Goal: Transaction & Acquisition: Purchase product/service

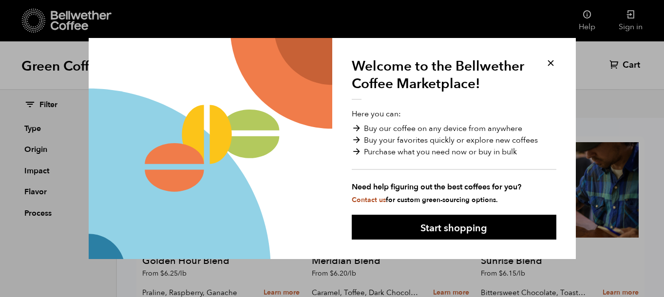
scroll to position [23, 0]
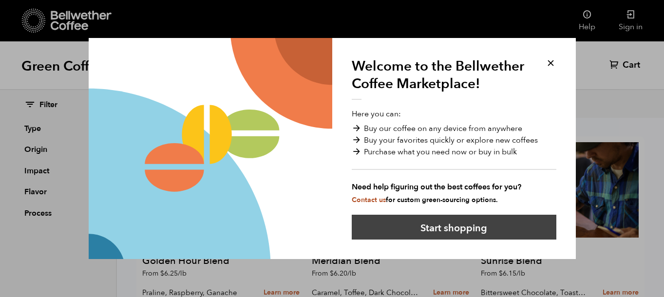
click at [486, 226] on button "Start shopping" at bounding box center [454, 227] width 205 height 25
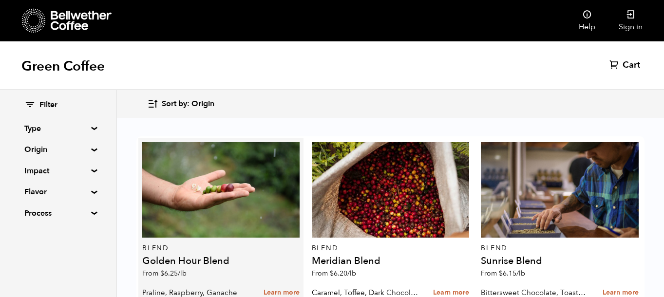
scroll to position [86, 0]
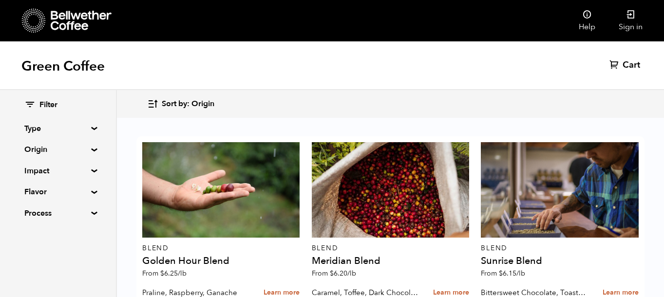
click at [90, 148] on summary "Origin" at bounding box center [57, 150] width 67 height 12
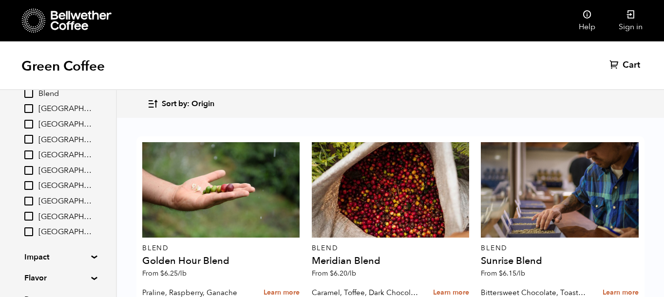
scroll to position [76, 0]
click at [31, 217] on input "[GEOGRAPHIC_DATA]" at bounding box center [28, 215] width 9 height 9
checkbox input "true"
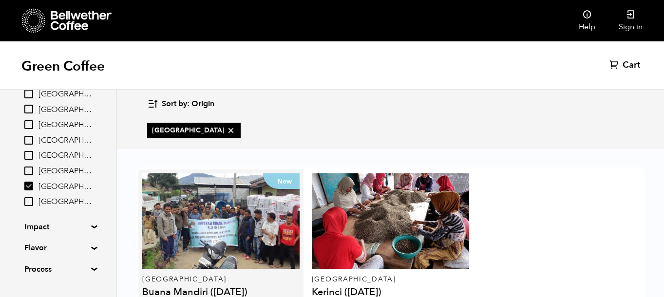
scroll to position [75, 0]
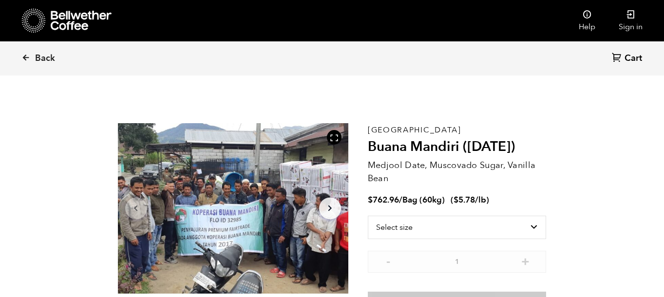
scroll to position [424, 417]
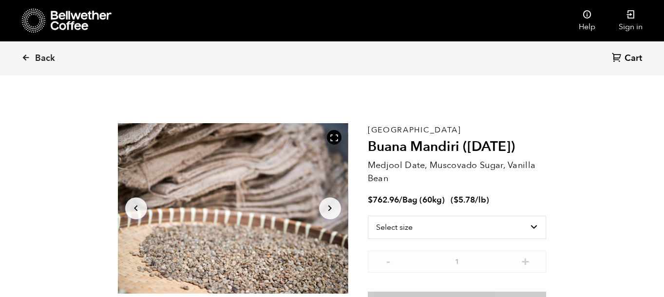
click at [335, 207] on icon "Arrow Right" at bounding box center [330, 209] width 12 height 12
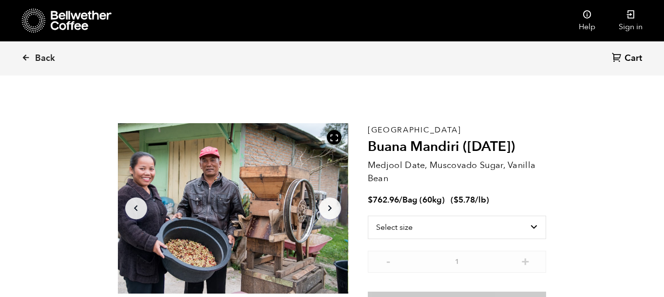
click at [335, 206] on icon "Arrow Right" at bounding box center [330, 209] width 12 height 12
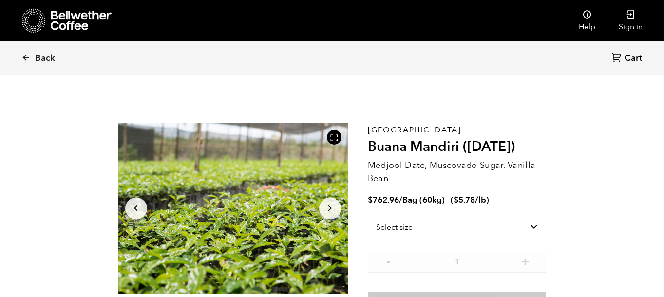
click at [335, 206] on icon "Arrow Right" at bounding box center [330, 209] width 12 height 12
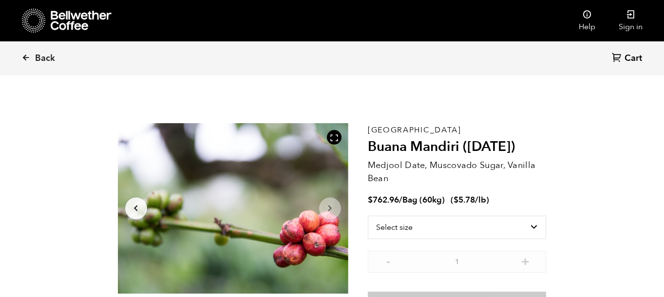
click at [335, 206] on icon "Arrow Right" at bounding box center [330, 209] width 12 height 12
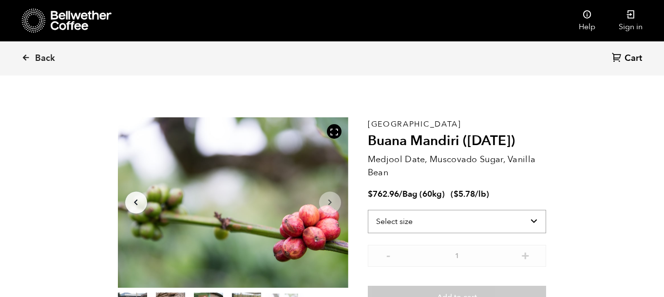
click at [448, 218] on select "Select size Bag (60kg) (132 lbs)" at bounding box center [457, 221] width 179 height 23
select select "bag-3"
click at [368, 210] on select "Select size Bag (60kg) (132 lbs)" at bounding box center [457, 221] width 179 height 23
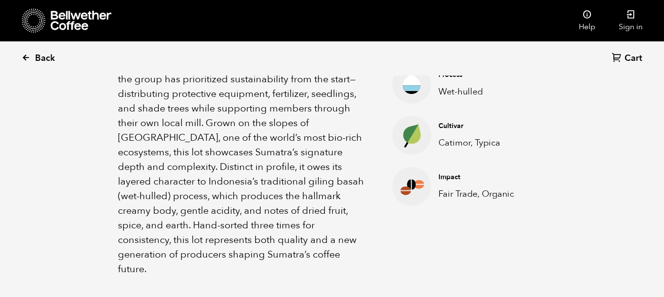
scroll to position [402, 0]
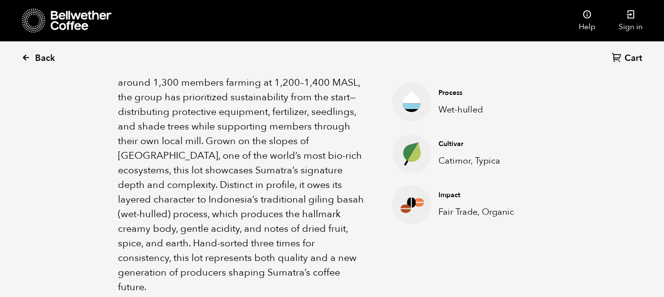
click at [44, 57] on span "Back" at bounding box center [45, 59] width 20 height 12
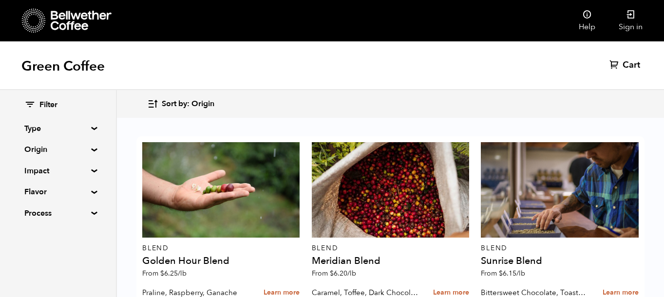
click at [79, 191] on summary "Flavor" at bounding box center [57, 192] width 67 height 12
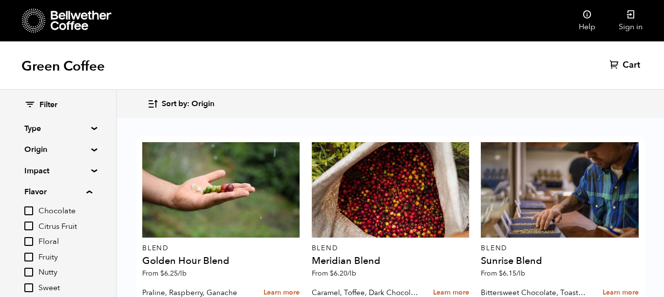
scroll to position [25, 0]
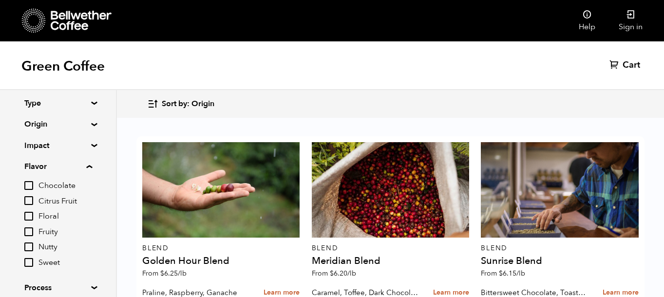
click at [30, 213] on input "Floral" at bounding box center [28, 216] width 9 height 9
checkbox input "true"
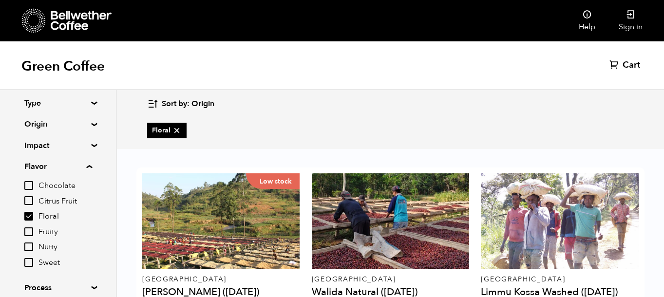
click at [30, 186] on input "Chocolate" at bounding box center [28, 185] width 9 height 9
checkbox input "true"
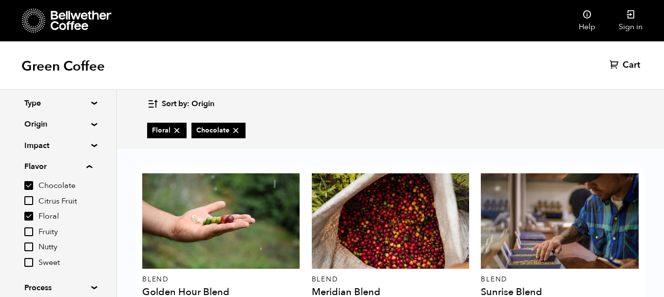
click at [31, 216] on input "Floral" at bounding box center [28, 216] width 9 height 9
checkbox input "false"
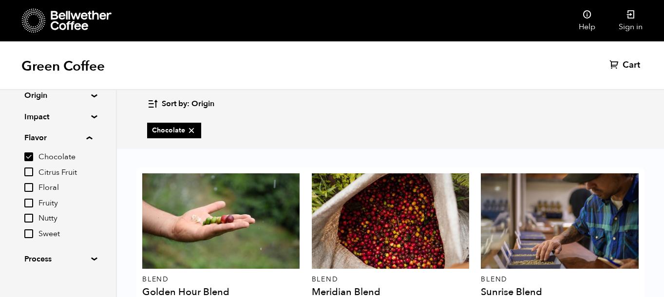
scroll to position [65, 0]
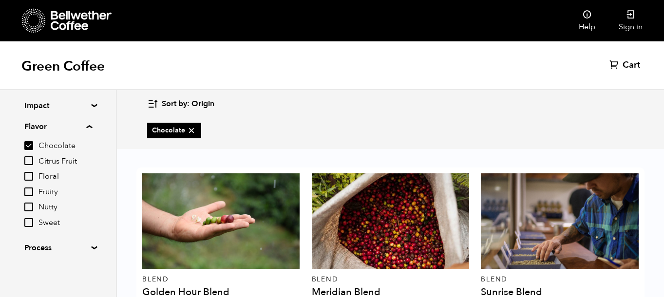
click at [46, 252] on summary "Process" at bounding box center [57, 248] width 67 height 12
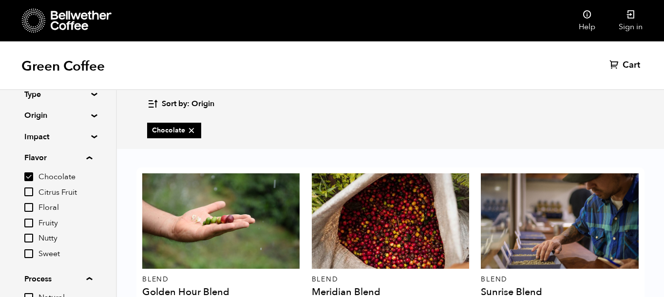
scroll to position [29, 0]
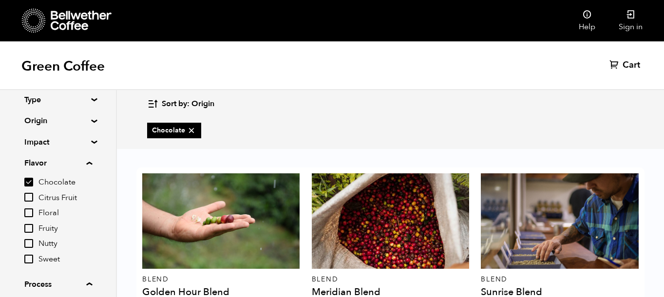
click at [91, 146] on div "Filter Type Blend Single Origin Decaf Seasonal Year Round Origin Blend Brazil B…" at bounding box center [58, 207] width 116 height 292
click at [91, 143] on summary "Impact" at bounding box center [57, 142] width 67 height 12
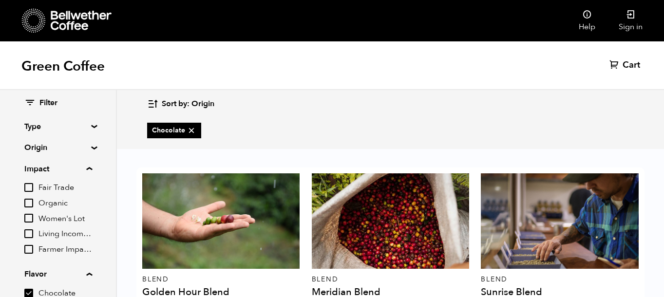
scroll to position [0, 0]
click at [90, 152] on summary "Origin" at bounding box center [57, 150] width 67 height 12
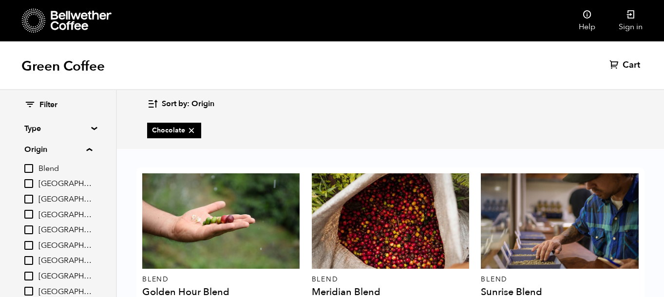
click at [92, 128] on summary "Type" at bounding box center [57, 129] width 67 height 12
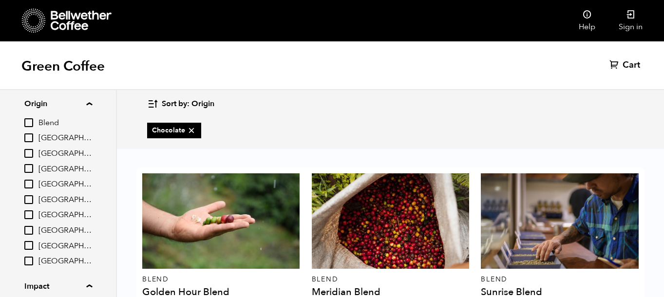
scroll to position [129, 0]
click at [28, 171] on input "[GEOGRAPHIC_DATA]" at bounding box center [28, 169] width 9 height 9
checkbox input "true"
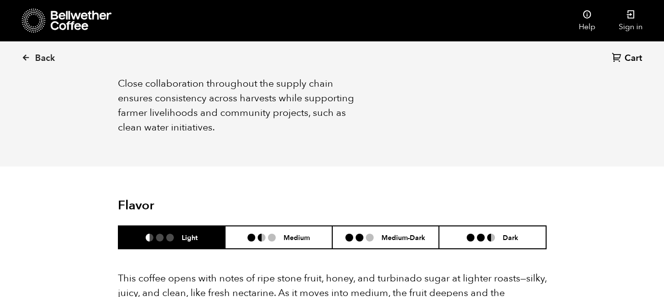
scroll to position [551, 0]
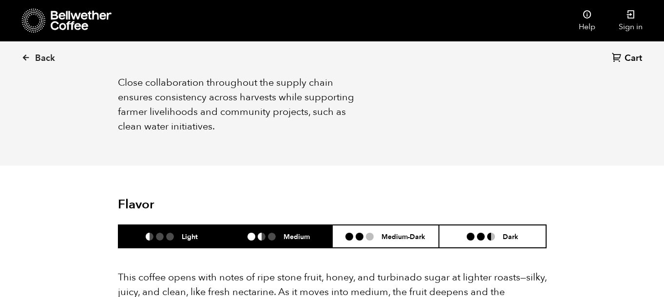
click at [274, 233] on li at bounding box center [272, 237] width 8 height 8
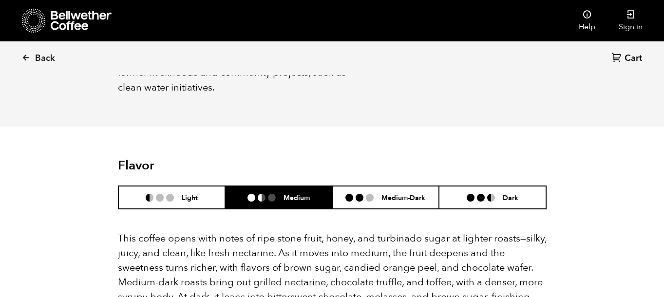
scroll to position [598, 0]
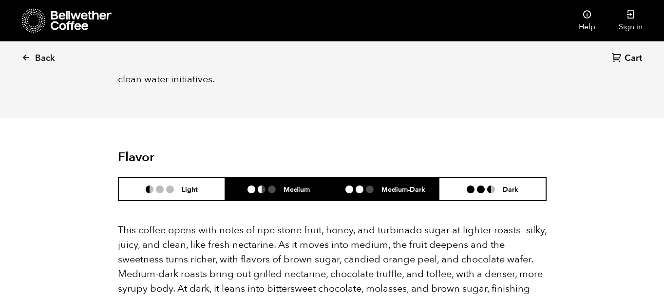
click at [392, 185] on h6 "Medium-Dark" at bounding box center [404, 189] width 44 height 8
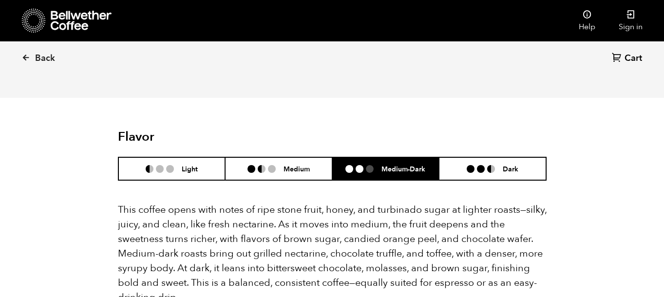
scroll to position [620, 0]
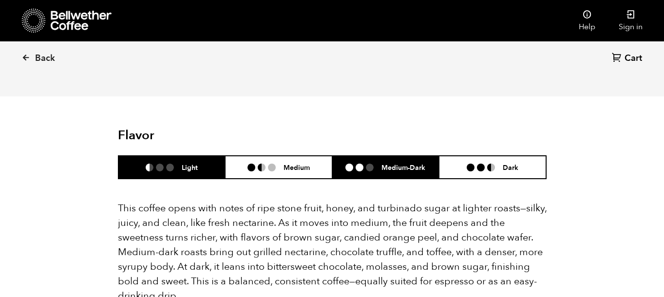
click at [190, 163] on h6 "Light" at bounding box center [190, 167] width 16 height 8
click at [392, 156] on li "Medium-Dark" at bounding box center [385, 167] width 107 height 23
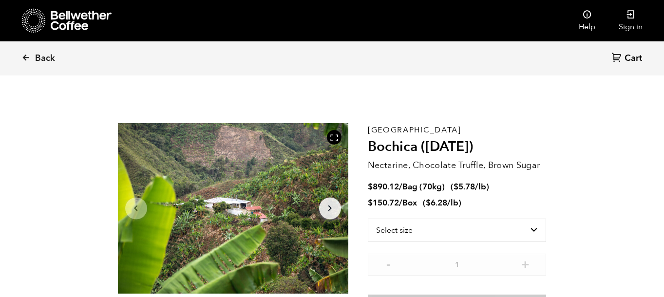
scroll to position [12, 0]
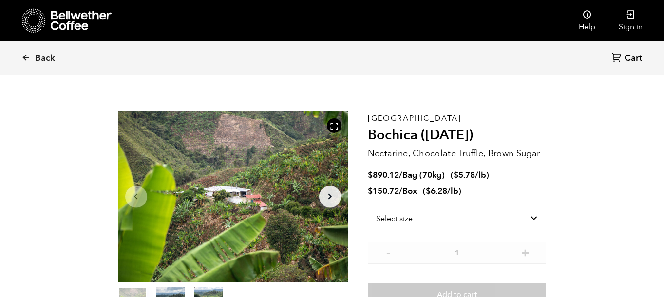
click at [407, 218] on select "Select size Bag (70kg) (154 lbs) Box (24 lbs)" at bounding box center [457, 218] width 179 height 23
click at [368, 207] on select "Select size Bag (70kg) (154 lbs) Box (24 lbs)" at bounding box center [457, 218] width 179 height 23
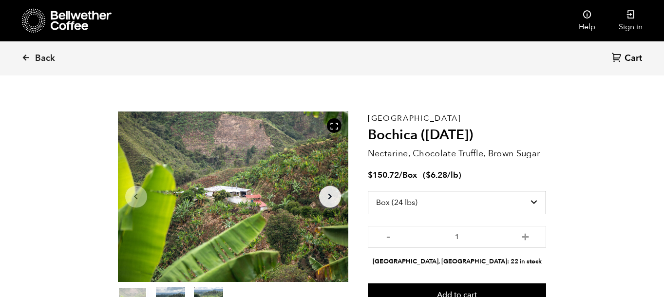
click at [418, 211] on select "Select size Bag (70kg) (154 lbs) Box (24 lbs)" at bounding box center [457, 202] width 179 height 23
click at [506, 200] on select "Select size Bag (70kg) (154 lbs) Box (24 lbs)" at bounding box center [457, 202] width 179 height 23
click at [368, 191] on select "Select size Bag (70kg) (154 lbs) Box (24 lbs)" at bounding box center [457, 202] width 179 height 23
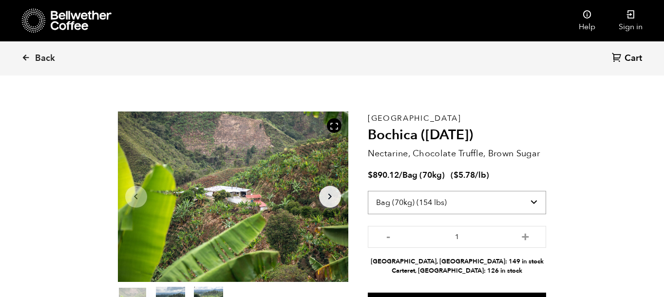
click at [495, 199] on select "Select size Bag (70kg) (154 lbs) Box (24 lbs)" at bounding box center [457, 202] width 179 height 23
select select "box"
click at [368, 191] on select "Select size Bag (70kg) (154 lbs) Box (24 lbs)" at bounding box center [457, 202] width 179 height 23
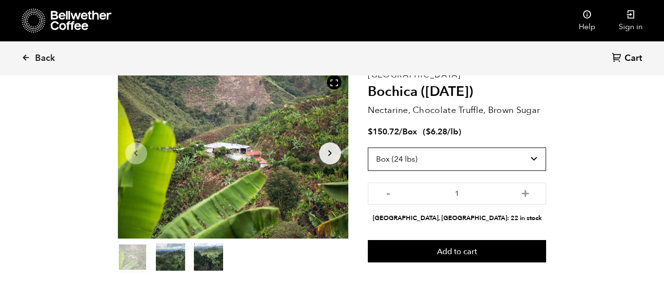
scroll to position [0, 0]
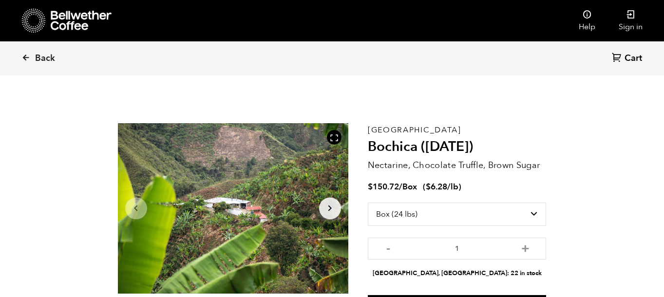
click at [78, 19] on icon at bounding box center [81, 20] width 61 height 19
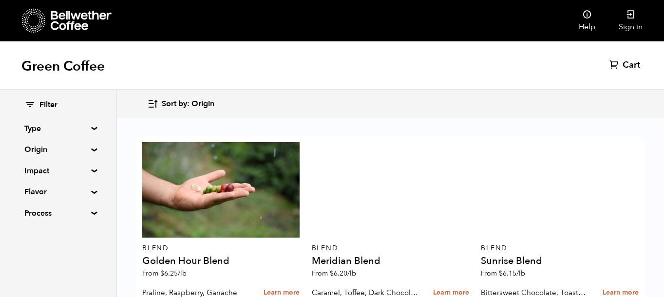
scroll to position [1074, 0]
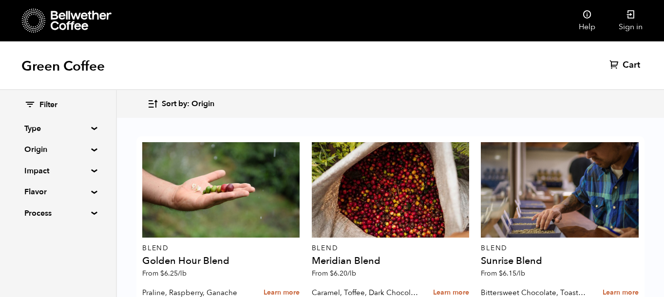
click at [36, 21] on icon at bounding box center [34, 20] width 24 height 25
